Goal: Task Accomplishment & Management: Use online tool/utility

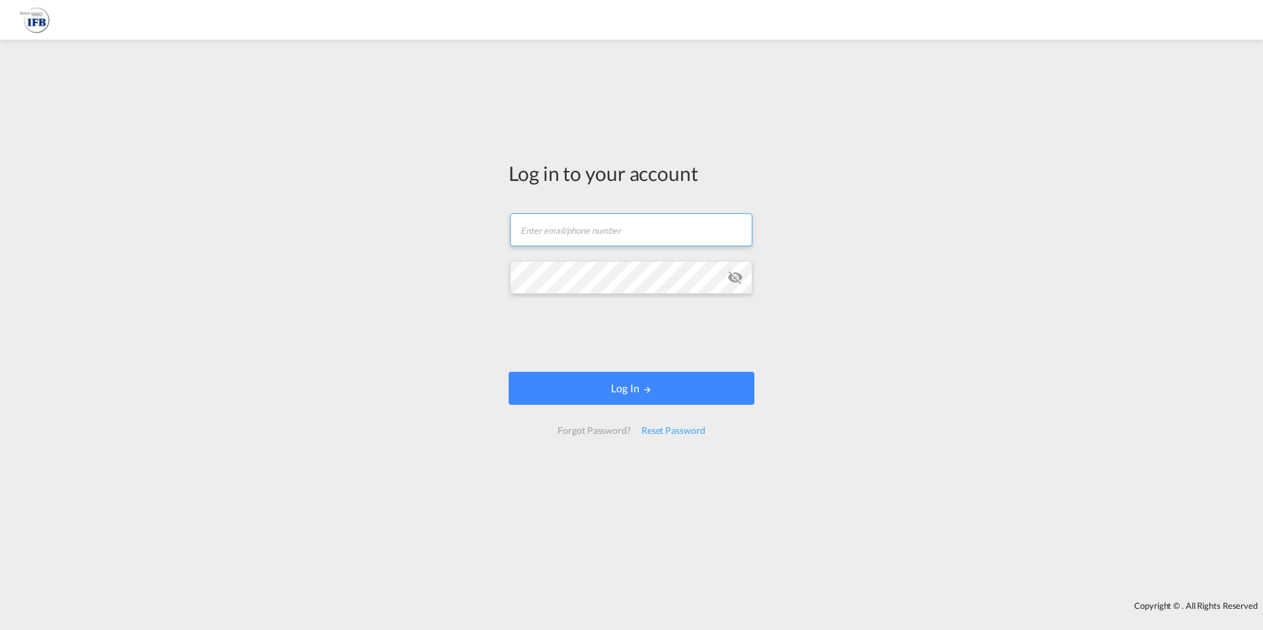
click at [535, 246] on input "text" at bounding box center [631, 229] width 242 height 33
type input "[PERSON_NAME][EMAIL_ADDRESS][DOMAIN_NAME]"
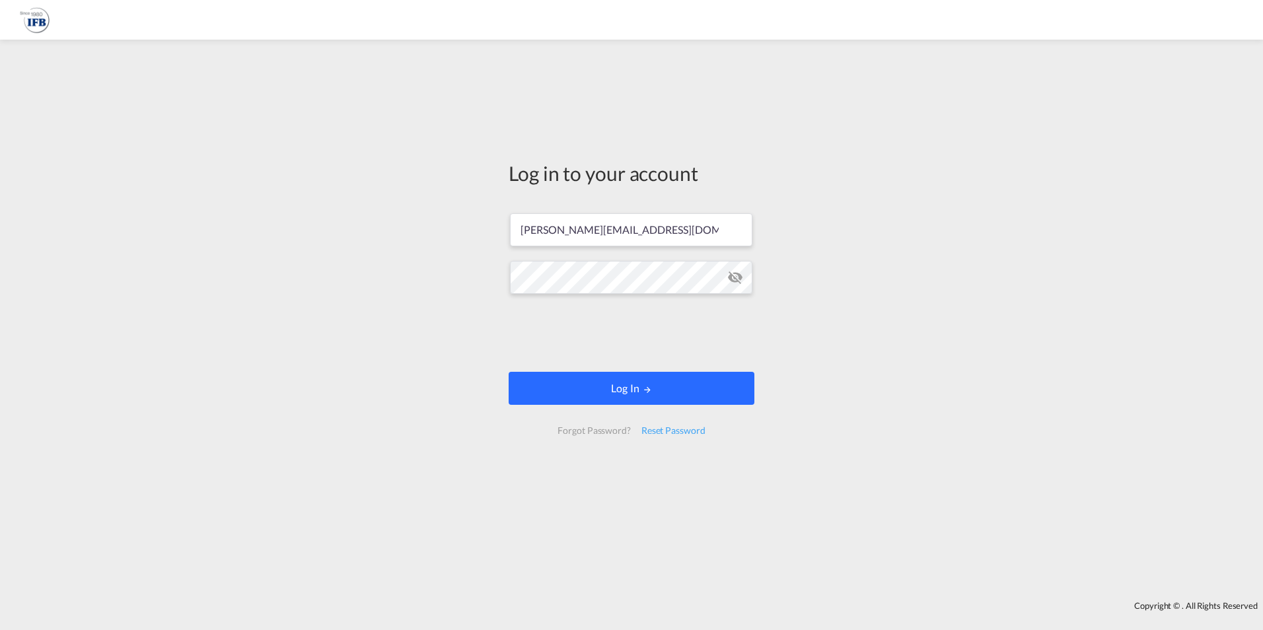
click at [573, 396] on button "Log In" at bounding box center [632, 388] width 246 height 33
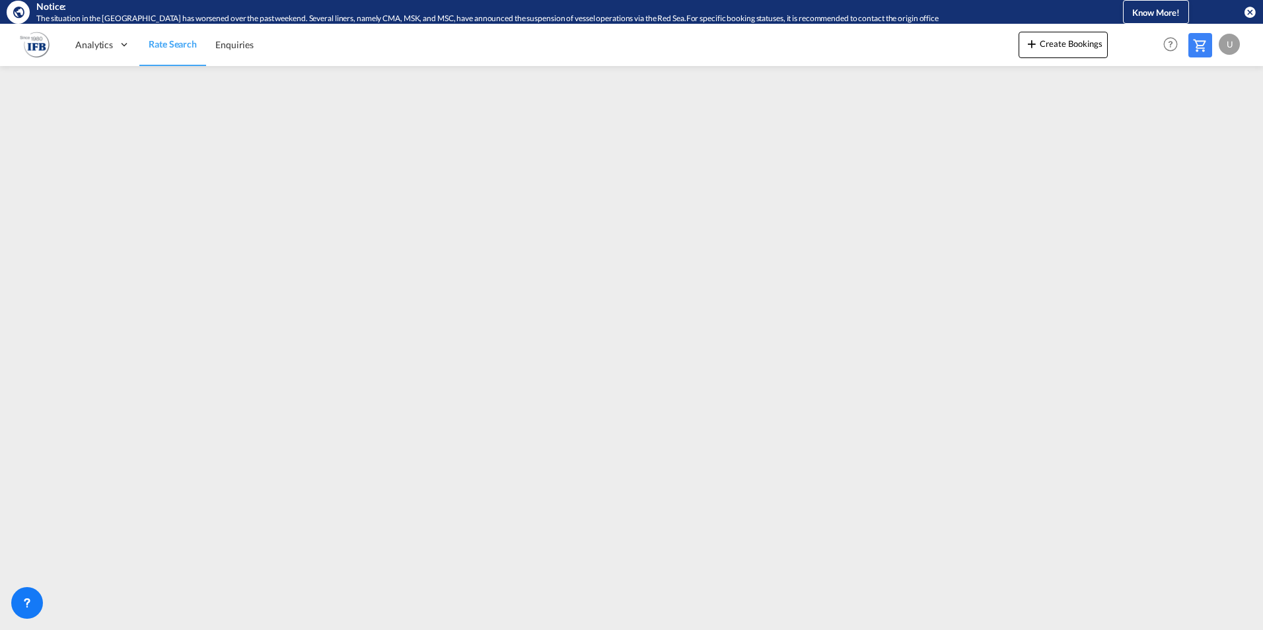
click at [1230, 44] on div "U" at bounding box center [1228, 44] width 21 height 21
click at [1190, 123] on button "Logout" at bounding box center [1214, 125] width 86 height 26
